Goal: Task Accomplishment & Management: Use online tool/utility

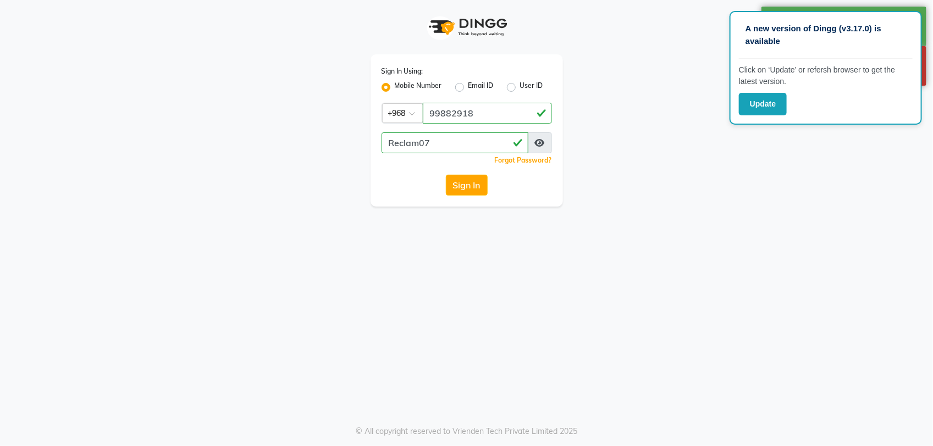
select select "service"
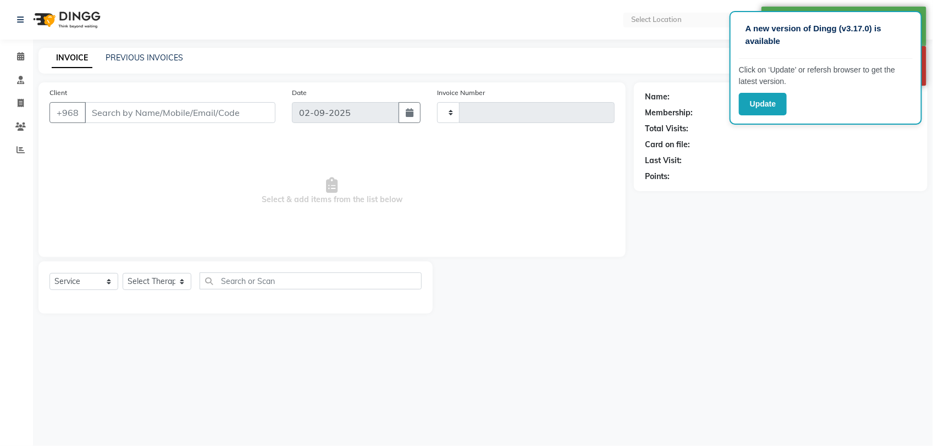
type input "2030"
select select "en"
select select "6348"
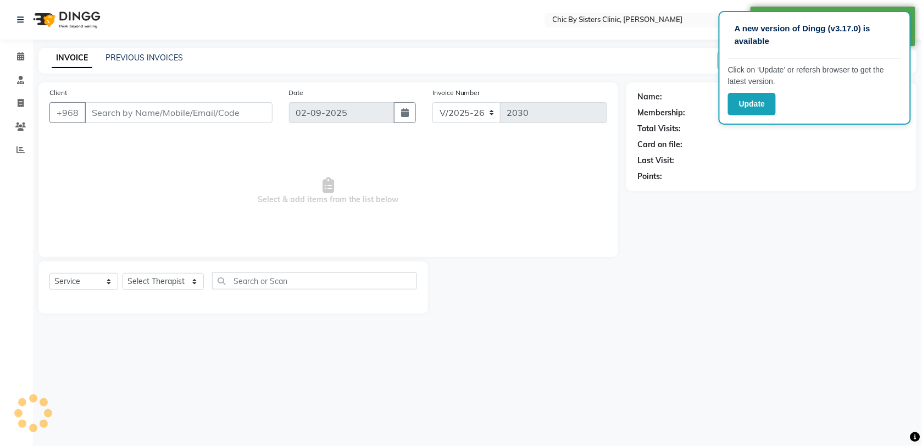
type input "71919101"
type input "01-09-2025"
select select "49177"
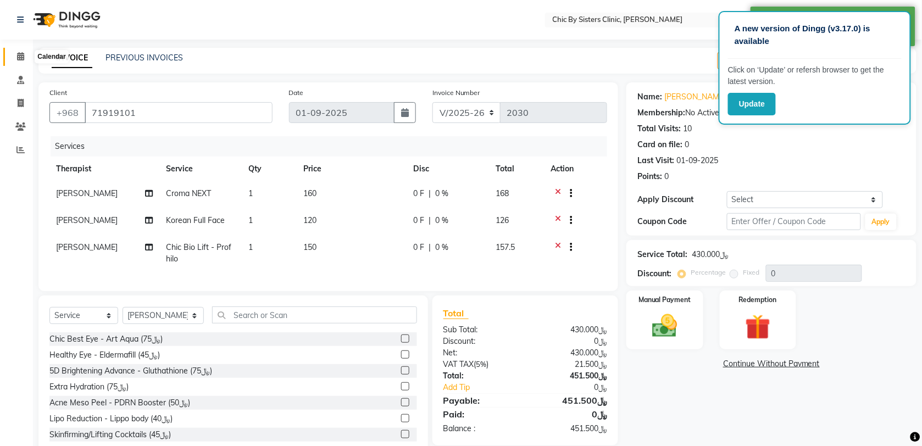
click at [21, 56] on icon at bounding box center [20, 56] width 7 height 8
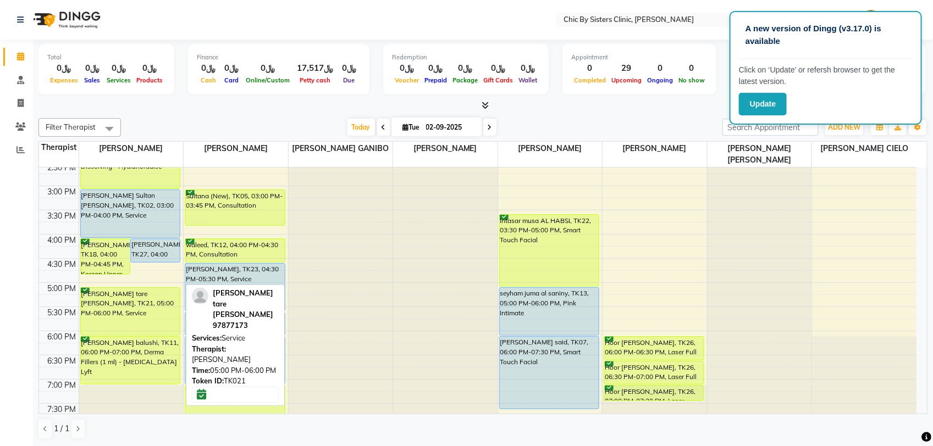
scroll to position [412, 0]
